Goal: Book appointment/travel/reservation

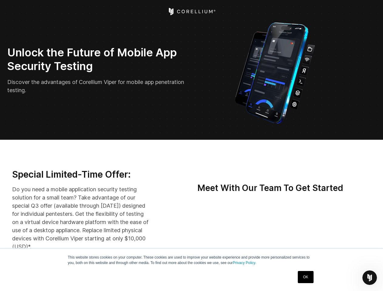
click at [369, 277] on icon "Open Intercom Messenger" at bounding box center [369, 278] width 10 height 10
